Goal: Find specific page/section: Find specific page/section

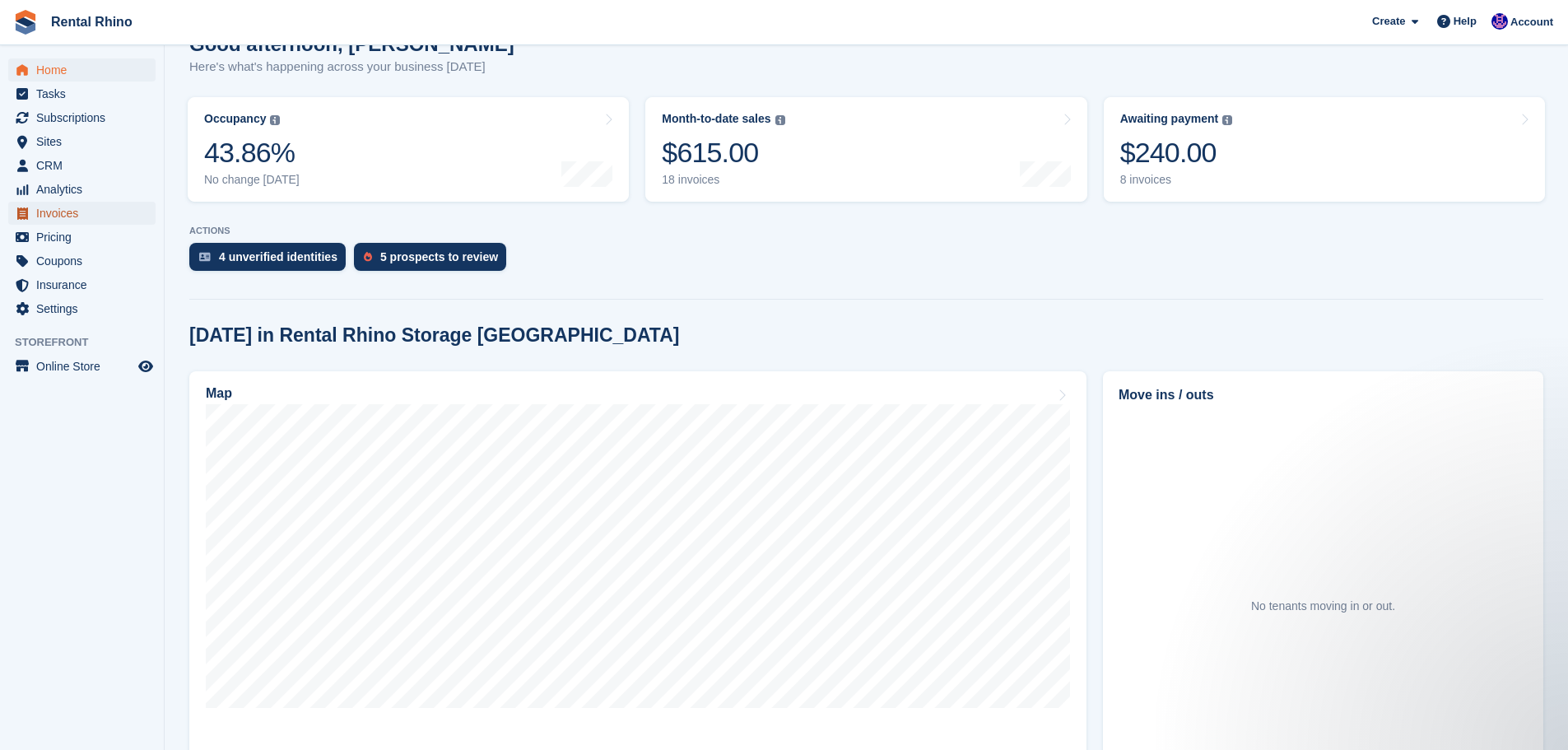
click at [56, 217] on span "Invoices" at bounding box center [85, 212] width 99 height 23
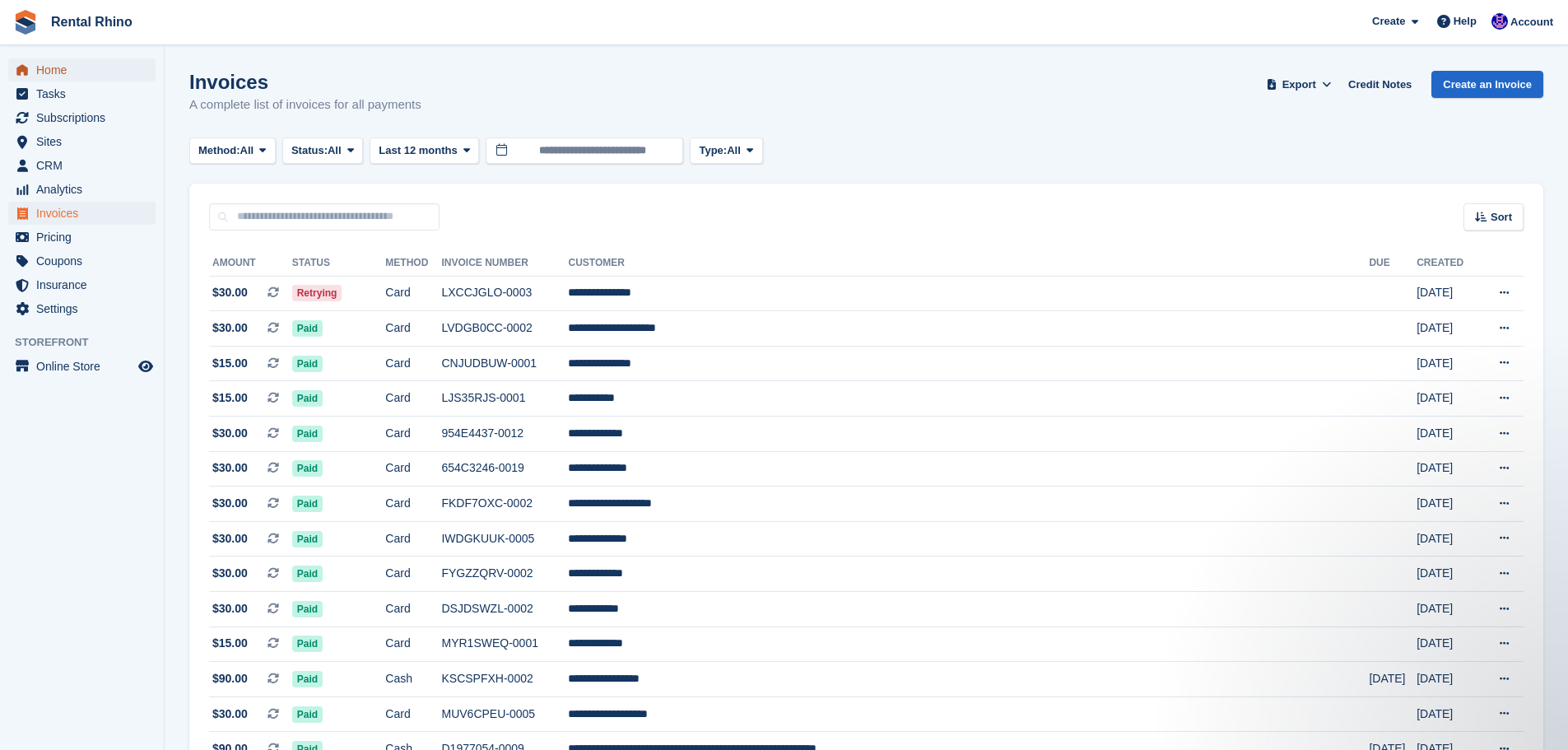
click at [79, 64] on span "Home" at bounding box center [85, 70] width 99 height 23
